Goal: Task Accomplishment & Management: Use online tool/utility

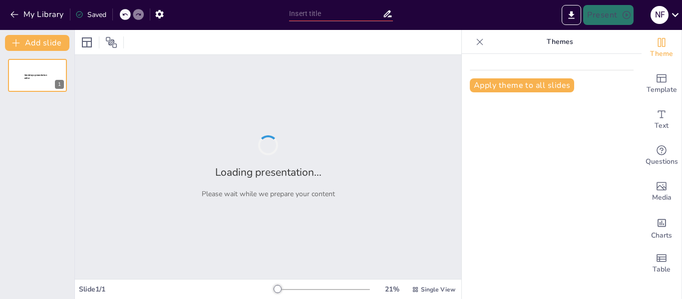
type input "Fortalecimiento del [GEOGRAPHIC_DATA]: Oportunidades bajo la Ley de Emprendimie…"
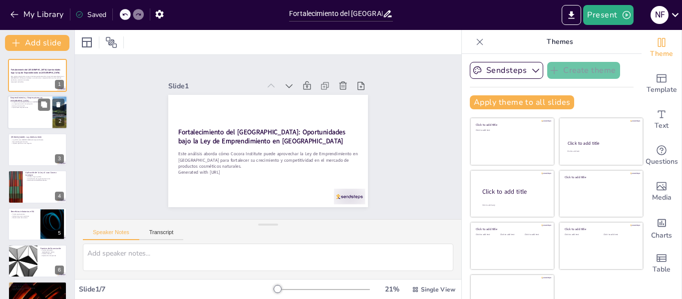
click at [33, 112] on div at bounding box center [37, 113] width 60 height 34
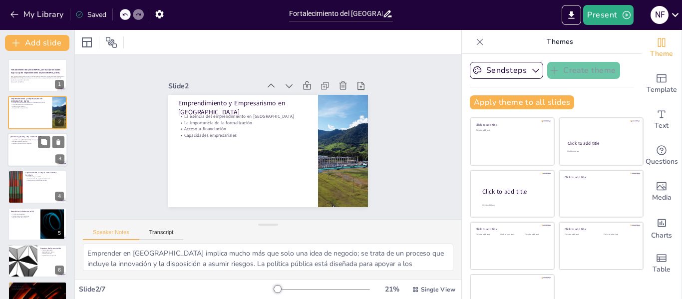
click at [20, 149] on div at bounding box center [37, 150] width 60 height 34
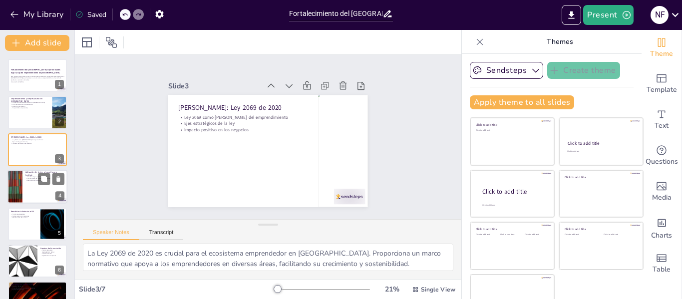
click at [20, 184] on div at bounding box center [15, 187] width 60 height 34
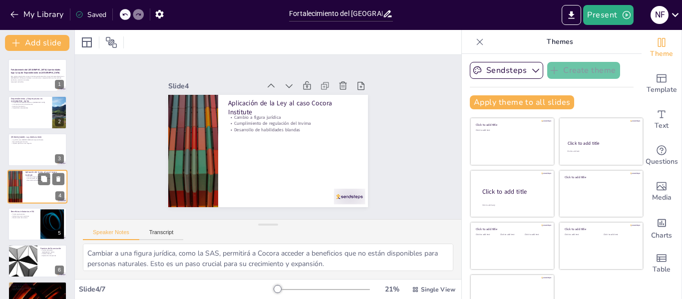
scroll to position [12, 0]
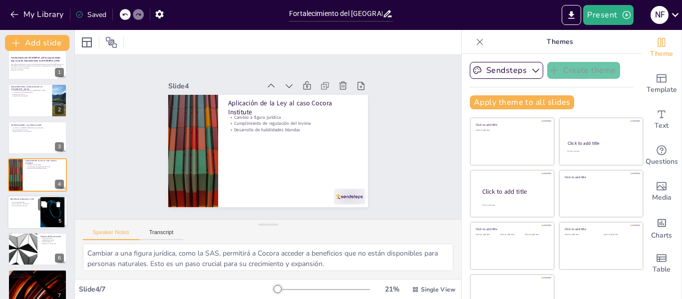
click at [22, 213] on div at bounding box center [37, 212] width 60 height 34
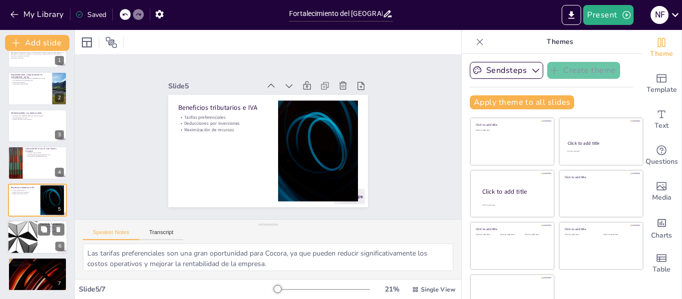
click at [27, 242] on div at bounding box center [23, 237] width 60 height 34
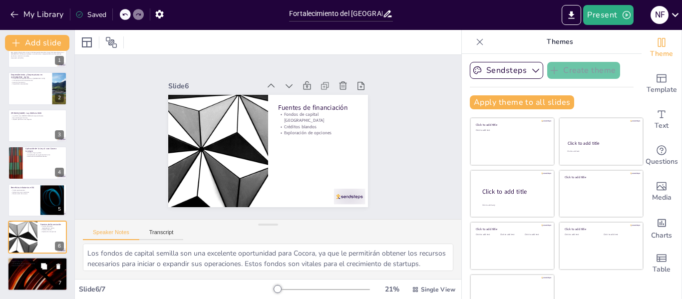
click at [31, 265] on p "Apoyo institucional" at bounding box center [37, 266] width 54 height 2
type textarea "Registrar la marca es un paso fundamental para proteger la identidad [PERSON_NA…"
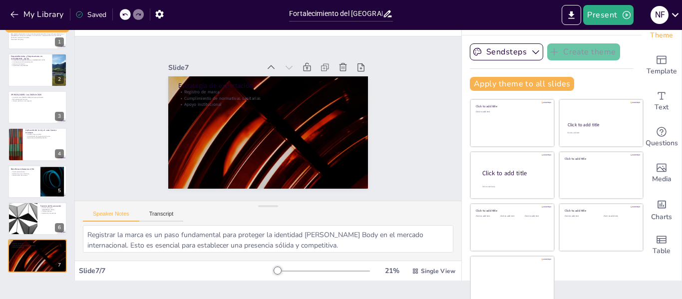
scroll to position [23, 0]
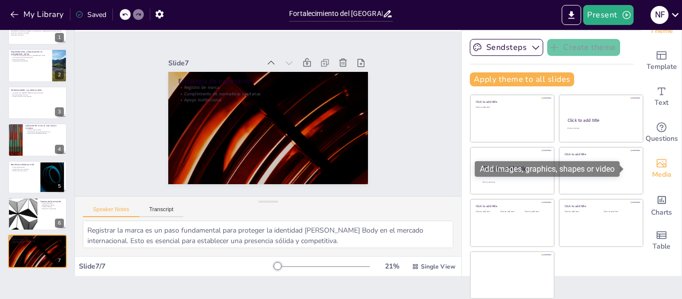
click at [655, 159] on icon "Add images, graphics, shapes or video" at bounding box center [661, 163] width 12 height 12
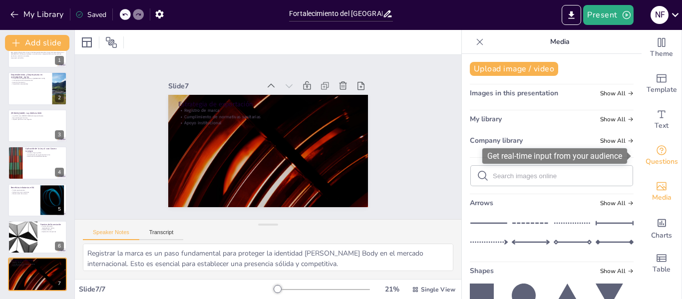
scroll to position [0, 0]
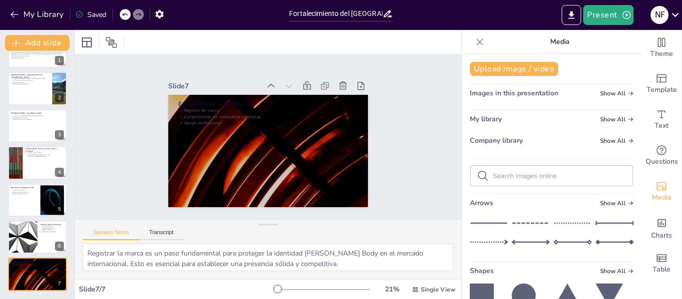
drag, startPoint x: 681, startPoint y: 96, endPoint x: 681, endPoint y: 130, distance: 33.4
click at [681, 130] on div "Theme Template Text Questions Media Charts Table" at bounding box center [661, 164] width 40 height 269
drag, startPoint x: 629, startPoint y: 98, endPoint x: 632, endPoint y: 121, distance: 22.7
click at [632, 121] on div "Upload image / video Images in this presentation Show All My library Show All C…" at bounding box center [552, 176] width 180 height 245
click at [24, 105] on div "Fortalecimiento [PERSON_NAME] Institute: Oportunidades bajo la Ley de Emprendim…" at bounding box center [37, 163] width 74 height 256
